Goal: Understand process/instructions

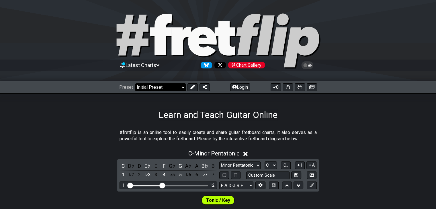
click at [169, 88] on select "Welcome to #fretflip! Initial Preset Custom Preset Minor Pentatonic Major Penta…" at bounding box center [160, 87] width 50 height 8
click at [135, 83] on select "Welcome to #fretflip! Initial Preset Custom Preset Minor Pentatonic Major Penta…" at bounding box center [160, 87] width 50 height 8
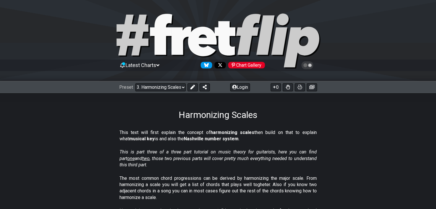
click at [172, 87] on select "Welcome to #fretflip! Initial Preset Custom Preset Minor Pentatonic Major Penta…" at bounding box center [160, 87] width 50 height 8
click at [135, 83] on select "Welcome to #fretflip! Initial Preset Custom Preset Minor Pentatonic Major Penta…" at bounding box center [160, 87] width 50 height 8
select select "/modal-chord-progressions"
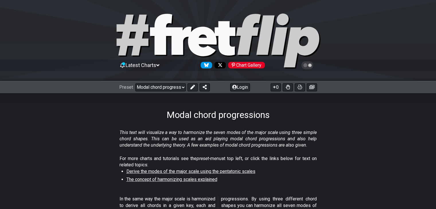
click at [98, 136] on section "This text will visualize a way to harmonize the seven modes of the major scale …" at bounding box center [218, 140] width 436 height 26
